Goal: Communication & Community: Answer question/provide support

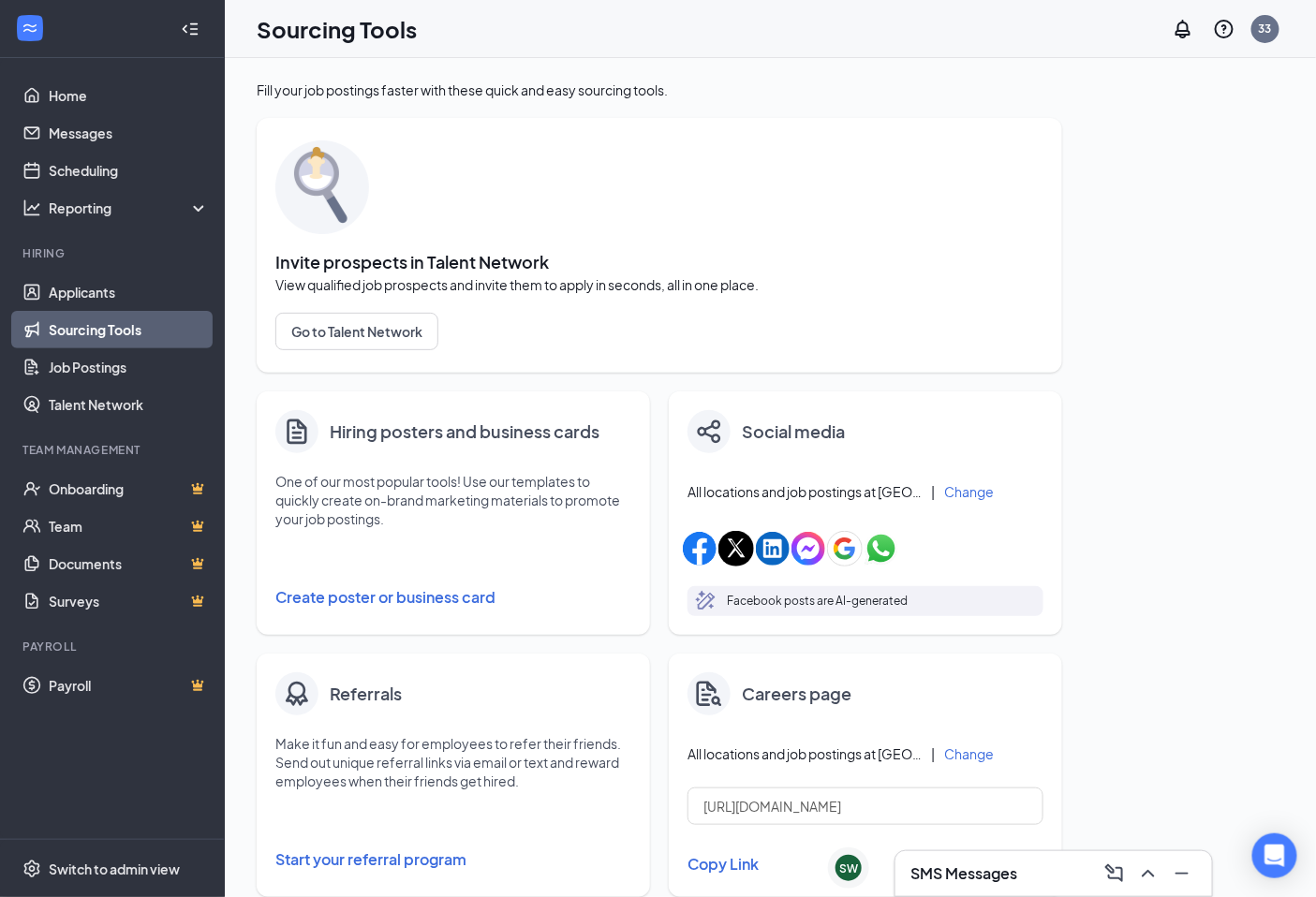
click at [1031, 867] on div "SMS Messages" at bounding box center [1053, 873] width 286 height 30
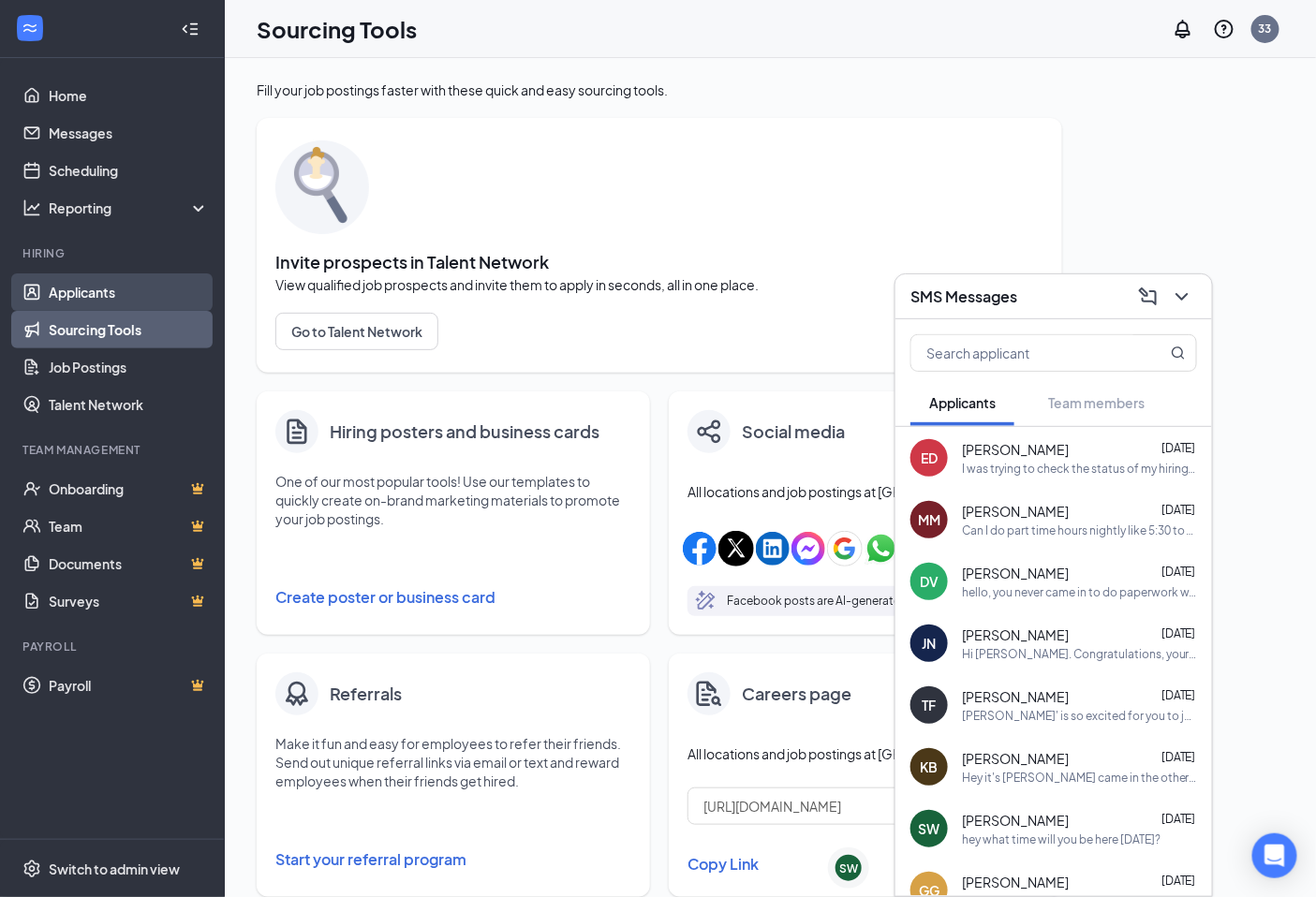
click at [56, 282] on link "Applicants" at bounding box center [128, 292] width 160 height 38
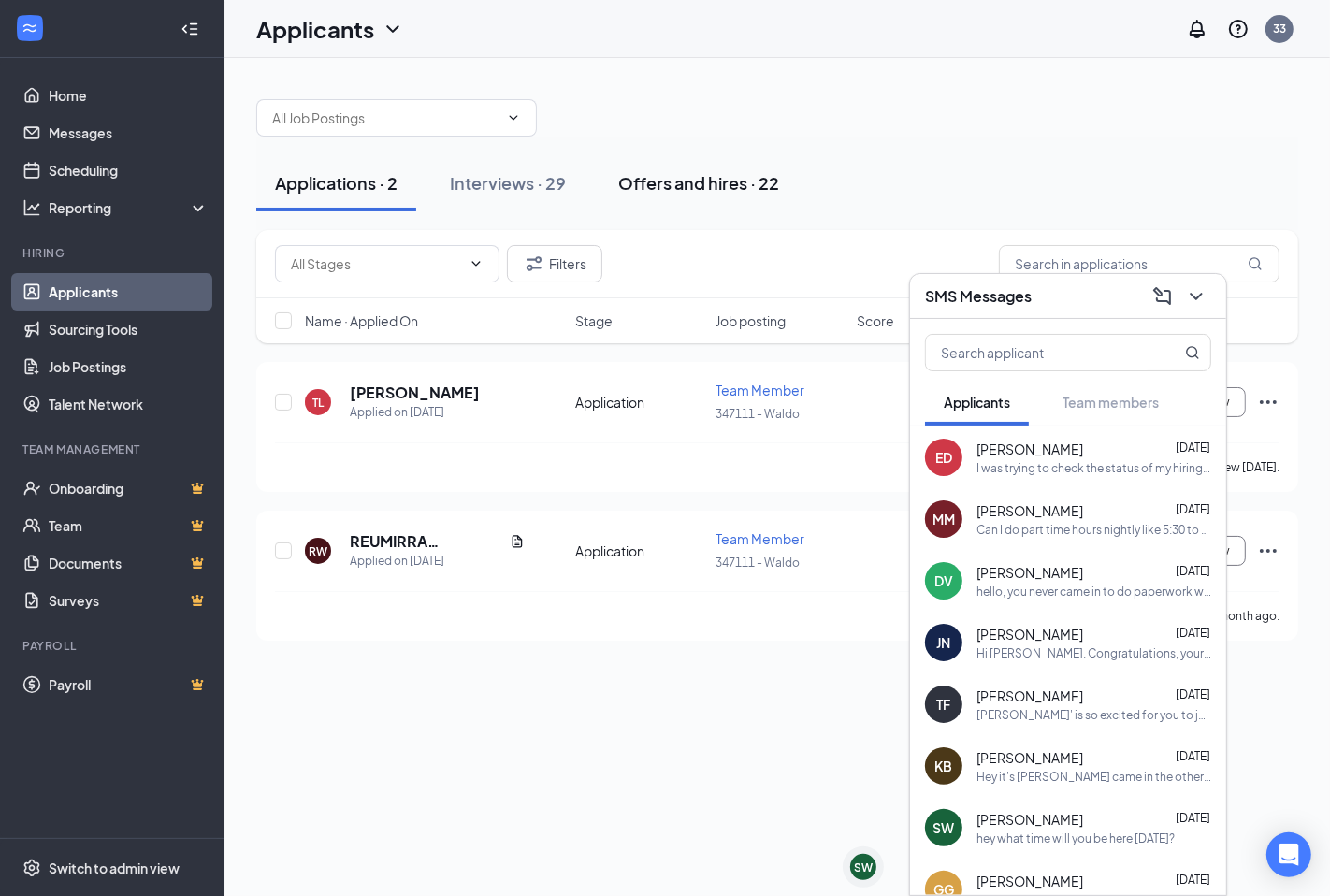
click at [693, 171] on div "Offers and hires · 22" at bounding box center [698, 183] width 161 height 23
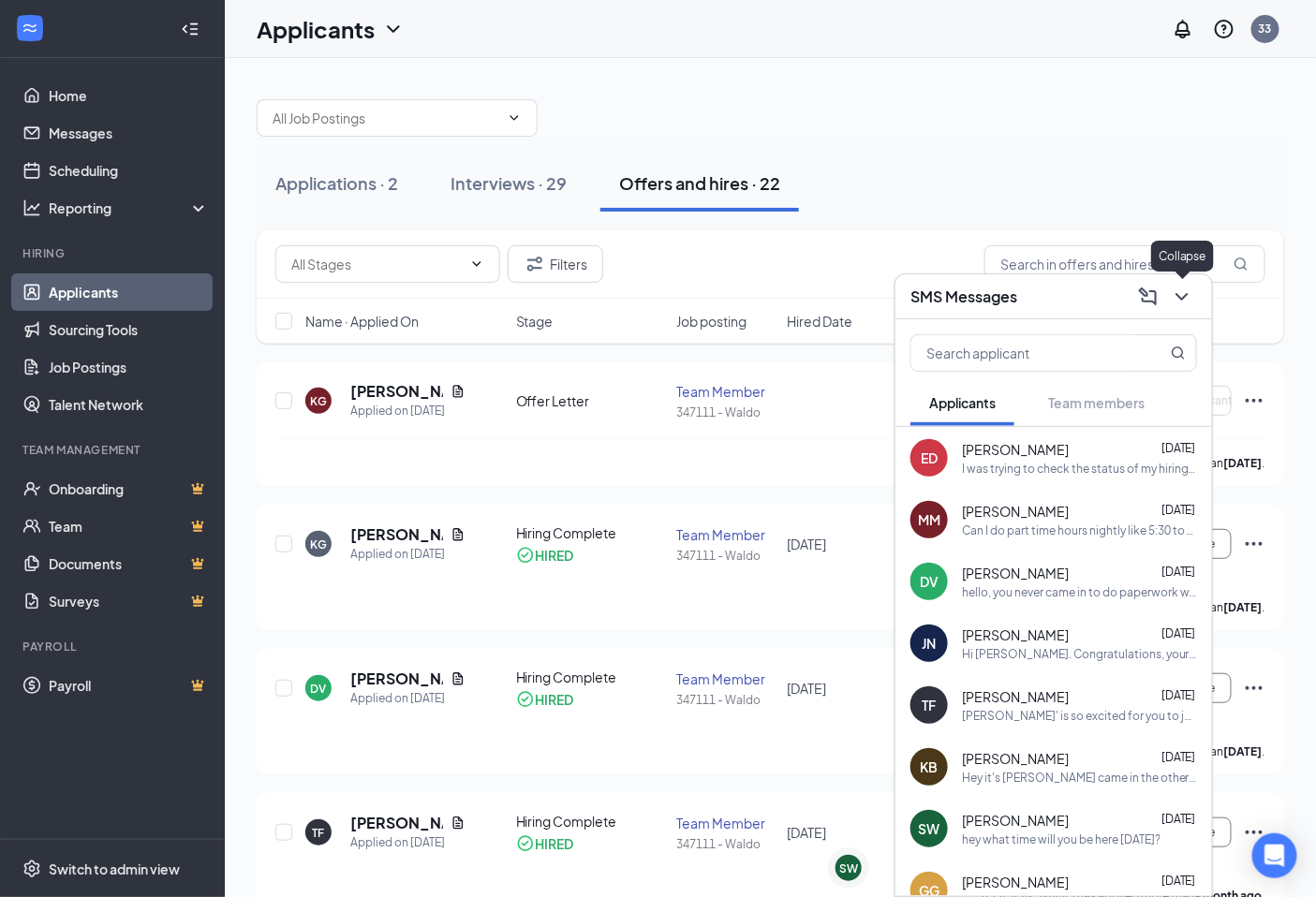
click at [1183, 301] on icon "ChevronDown" at bounding box center [1181, 296] width 22 height 22
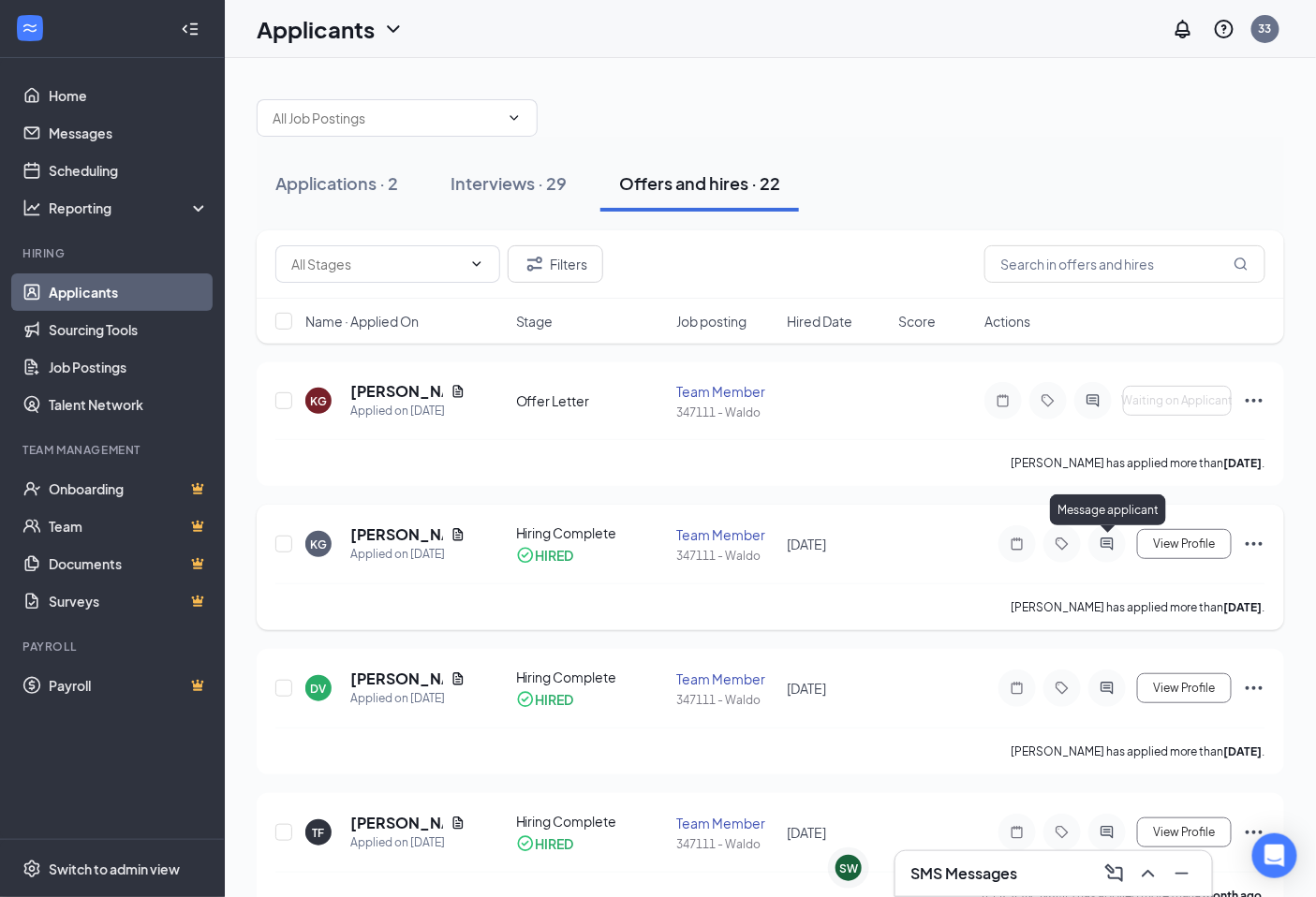
click at [1101, 540] on icon "ActiveChat" at bounding box center [1107, 543] width 22 height 15
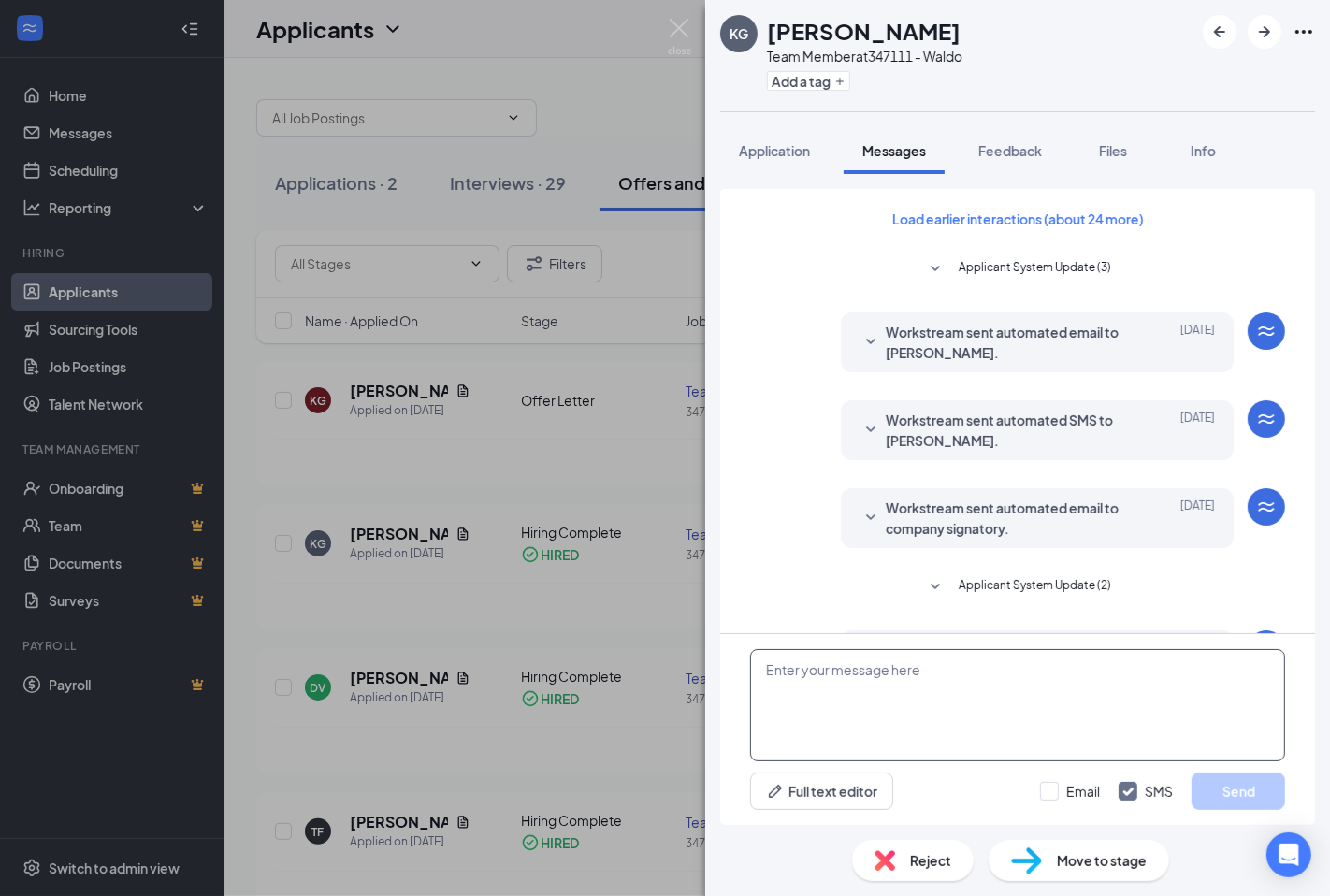
click at [936, 684] on textarea at bounding box center [1017, 705] width 535 height 112
type textarea "Hey sorry busy day! Can you come in [DATE] around 11am?"
click at [1246, 801] on button "Send" at bounding box center [1238, 791] width 94 height 38
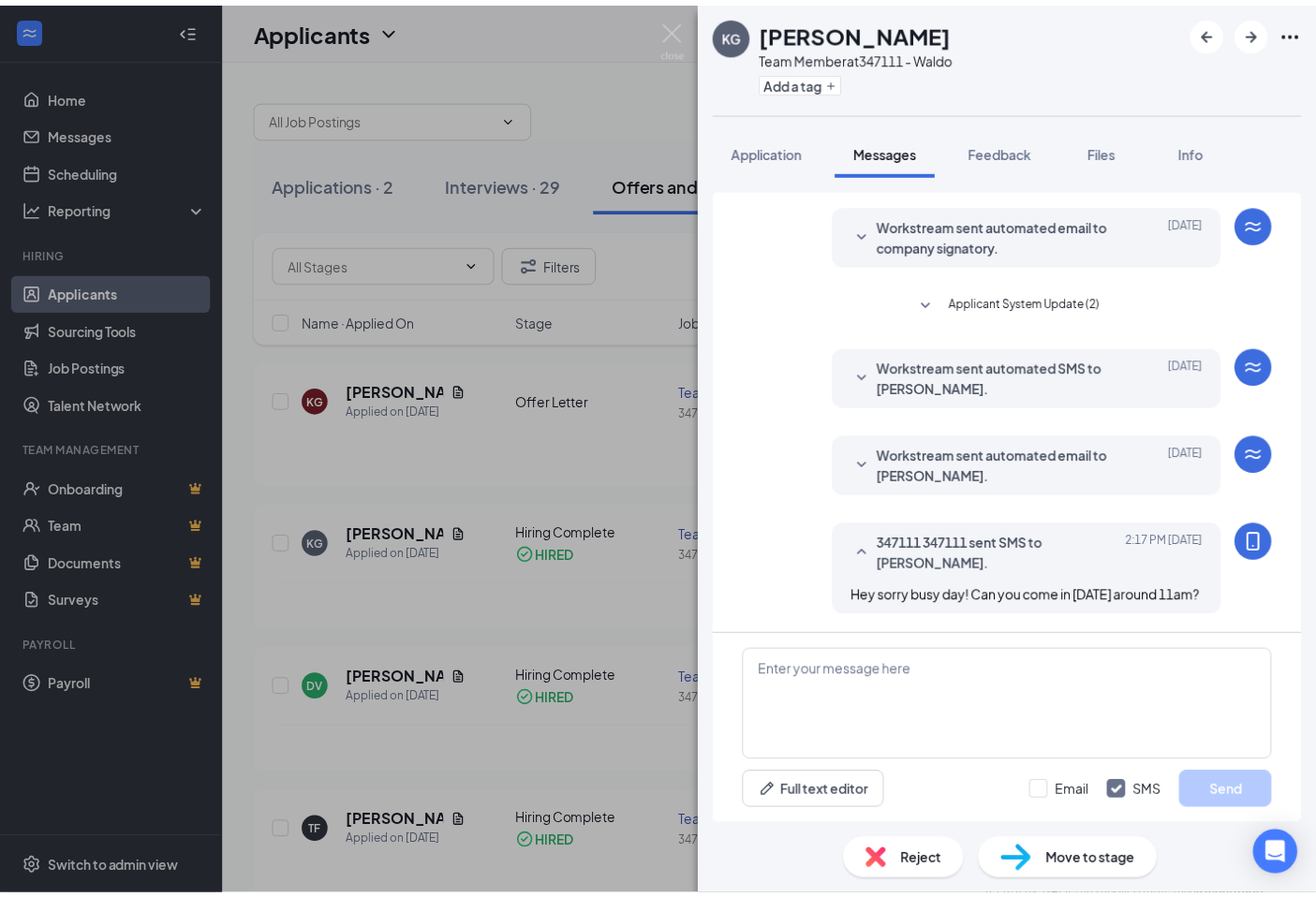
scroll to position [303, 0]
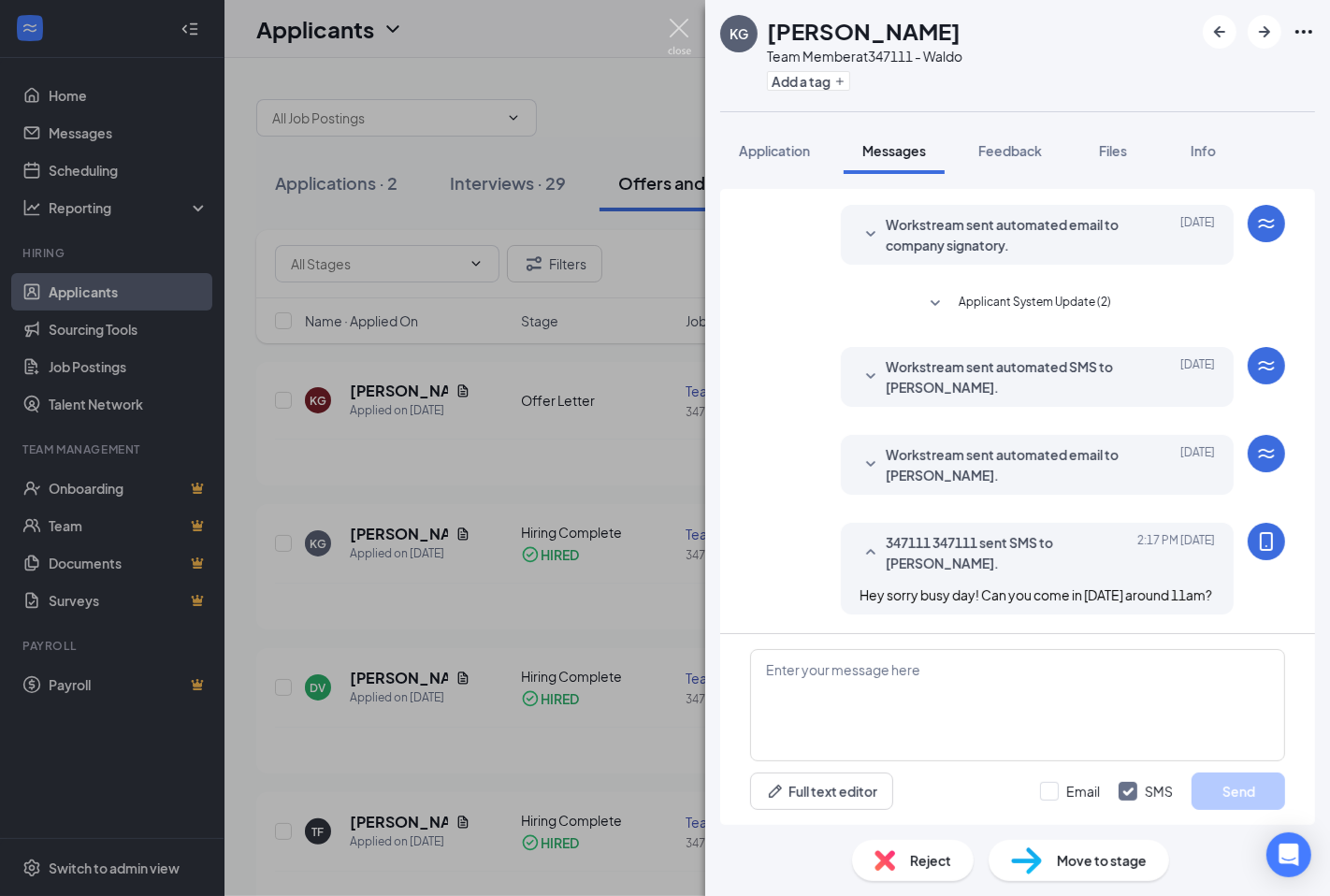
click at [679, 28] on img at bounding box center [679, 37] width 23 height 37
